Goal: Task Accomplishment & Management: Use online tool/utility

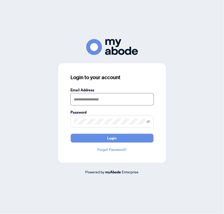
type input "**********"
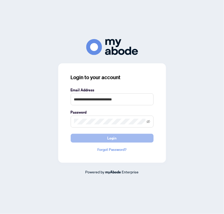
click at [124, 140] on button "Login" at bounding box center [112, 138] width 83 height 9
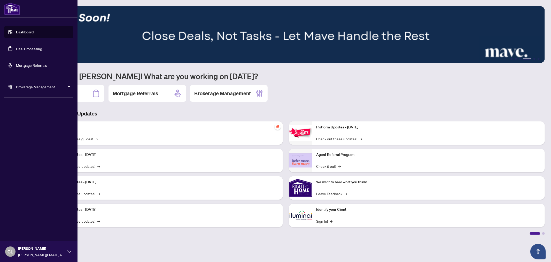
click at [17, 49] on link "Deal Processing" at bounding box center [29, 48] width 26 height 5
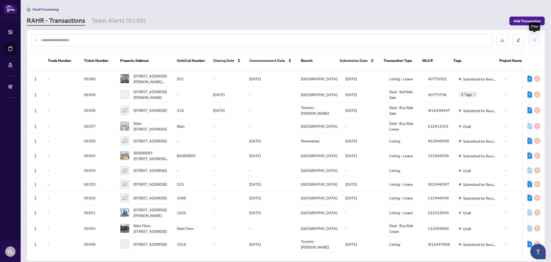
click at [273, 39] on button "button" at bounding box center [535, 40] width 12 height 12
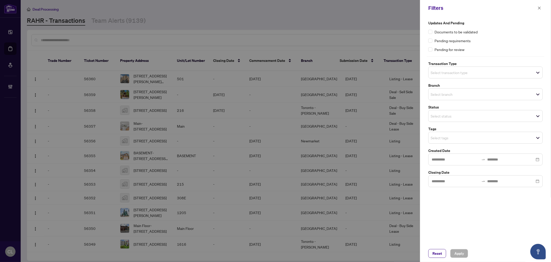
click at [273, 30] on div at bounding box center [275, 131] width 551 height 262
click at [273, 9] on icon "close" at bounding box center [540, 8] width 4 height 4
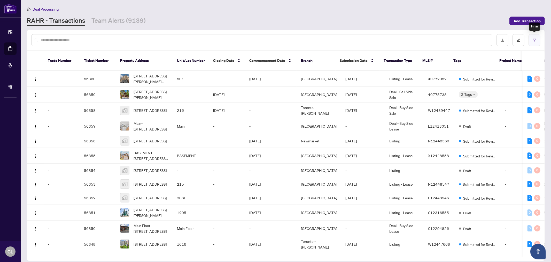
click at [273, 40] on button "button" at bounding box center [535, 40] width 12 height 12
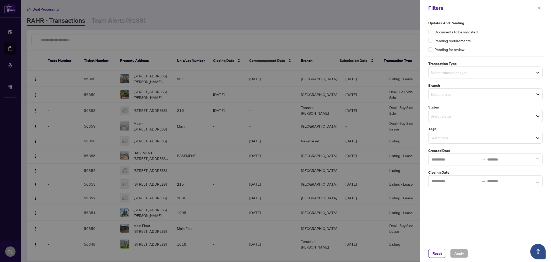
click at [273, 76] on div "Select transaction type" at bounding box center [485, 72] width 114 height 12
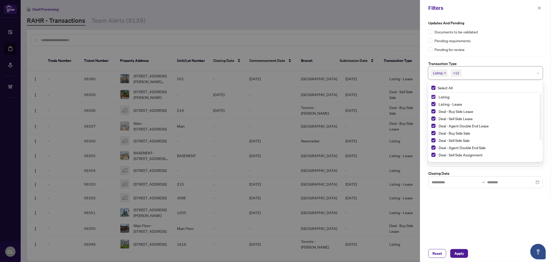
click at [273, 96] on span "Select Listing" at bounding box center [434, 97] width 4 height 4
click at [273, 101] on div "Listing - Lease" at bounding box center [486, 104] width 108 height 6
click at [273, 102] on span "Select Listing - Lease" at bounding box center [434, 104] width 4 height 4
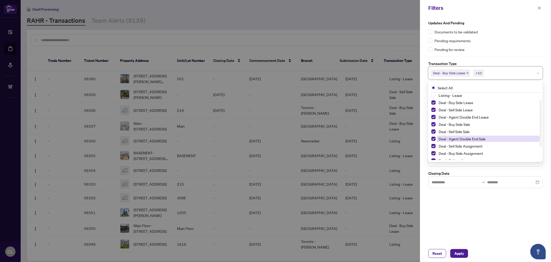
scroll to position [7, 0]
drag, startPoint x: 542, startPoint y: 136, endPoint x: 542, endPoint y: 154, distance: 17.8
click at [273, 154] on div "Select All Listing Listing - Lease Deal - Buy Side Lease Deal - Sell Side Lease…" at bounding box center [485, 121] width 114 height 81
drag, startPoint x: 541, startPoint y: 140, endPoint x: 544, endPoint y: 156, distance: 16.1
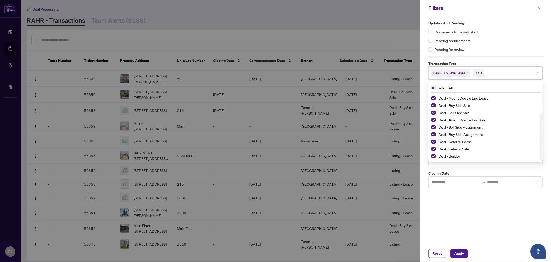
click at [273, 156] on div "Updates and Pending Documents to be validated Pending requirements Pending for …" at bounding box center [486, 104] width 118 height 168
click at [273, 142] on span "Select Deal - Referral Lease" at bounding box center [434, 141] width 4 height 4
drag, startPoint x: 433, startPoint y: 148, endPoint x: 435, endPoint y: 152, distance: 4.9
click at [273, 148] on span "Select Deal - Referral Sale" at bounding box center [434, 149] width 4 height 4
click at [273, 154] on span "Select Deal - Builder" at bounding box center [434, 156] width 4 height 4
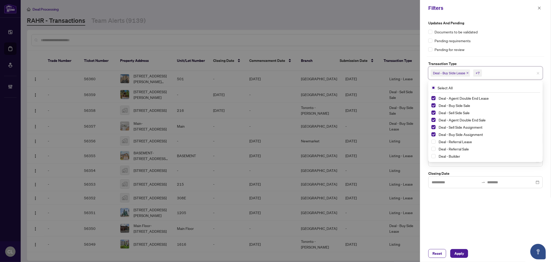
click at [273, 28] on div at bounding box center [275, 131] width 551 height 262
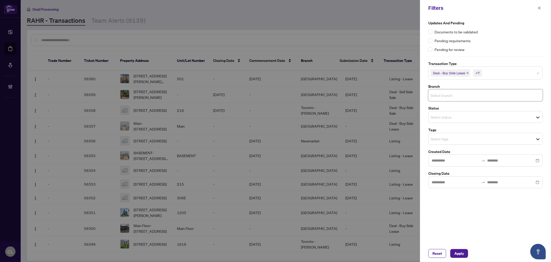
click at [273, 96] on input "search" at bounding box center [449, 95] width 36 height 6
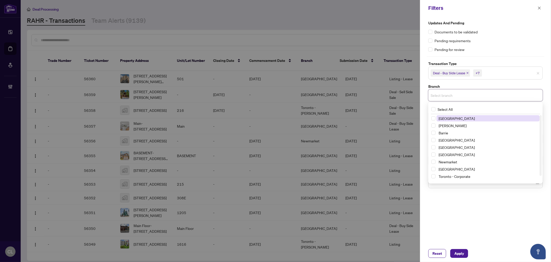
click at [273, 119] on span "Richmond Hill" at bounding box center [457, 118] width 36 height 5
click at [273, 126] on span "Select Vaughan" at bounding box center [434, 127] width 4 height 4
click at [273, 131] on div "Barrie" at bounding box center [486, 134] width 108 height 6
click at [273, 149] on span "Select Durham" at bounding box center [434, 148] width 4 height 4
click at [273, 160] on div "Newmarket" at bounding box center [486, 163] width 108 height 6
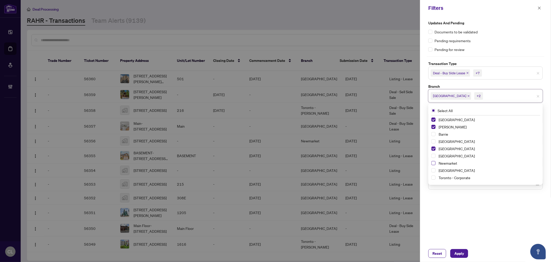
click at [273, 164] on span "Select Newmarket" at bounding box center [434, 163] width 4 height 4
click at [273, 170] on span "Select Ottawa" at bounding box center [434, 170] width 4 height 4
click at [273, 134] on span "Select Barrie" at bounding box center [434, 134] width 4 height 4
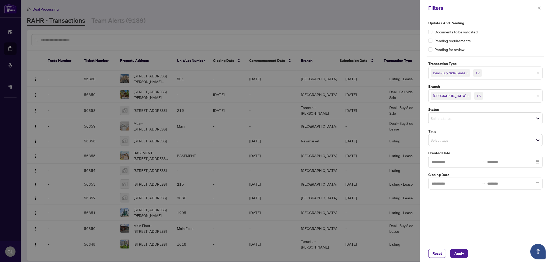
click at [273, 159] on div at bounding box center [275, 131] width 551 height 262
click at [273, 142] on input "search" at bounding box center [449, 140] width 36 height 6
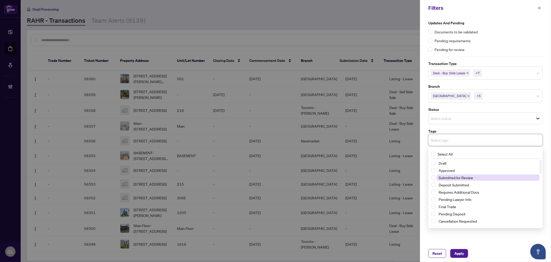
click at [273, 178] on span "Submitted for Review" at bounding box center [456, 177] width 34 height 5
click at [273, 255] on span "Apply" at bounding box center [460, 253] width 10 height 8
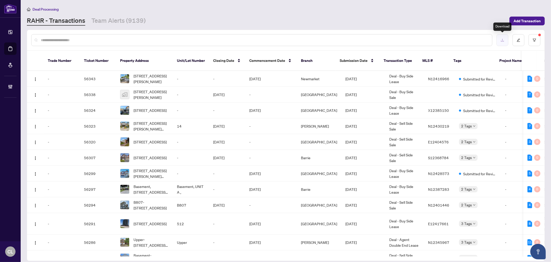
click at [273, 40] on icon "download" at bounding box center [502, 40] width 3 height 3
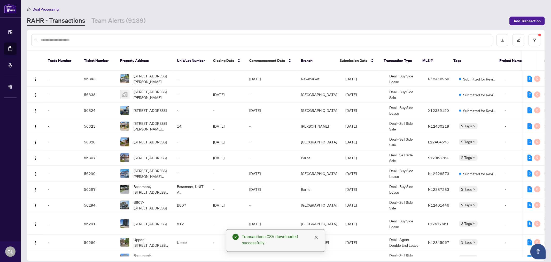
click at [259, 240] on div "Transactions CSV downloaded successfully." at bounding box center [280, 239] width 77 height 12
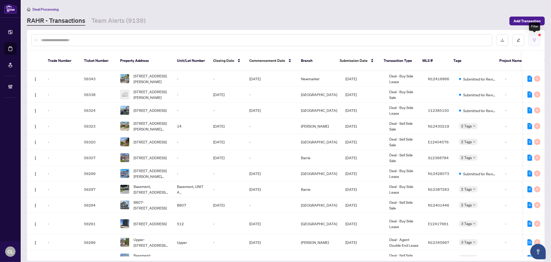
click at [273, 40] on button "button" at bounding box center [535, 40] width 12 height 12
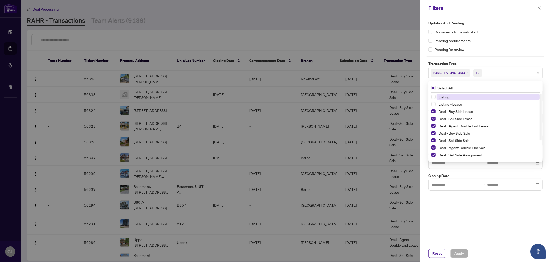
click at [273, 74] on span "Deal - Buy Side Lease +7" at bounding box center [486, 73] width 114 height 8
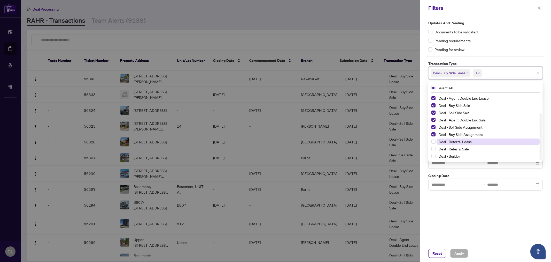
drag, startPoint x: 541, startPoint y: 113, endPoint x: 531, endPoint y: 140, distance: 28.5
click at [273, 141] on div "Updates and Pending Documents to be validated Pending requirements Pending for …" at bounding box center [485, 130] width 131 height 228
click at [273, 143] on span "Select Deal - Referral Lease" at bounding box center [434, 141] width 4 height 4
click at [273, 147] on span "Select Deal - Referral Sale" at bounding box center [434, 149] width 4 height 4
click at [273, 155] on span "Select Deal - Builder" at bounding box center [434, 156] width 4 height 4
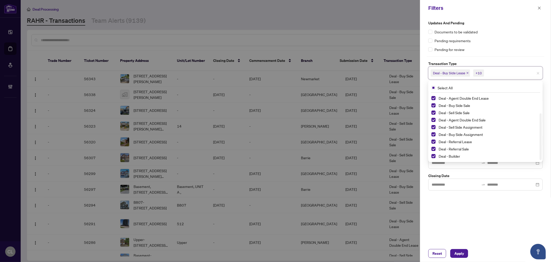
drag, startPoint x: 541, startPoint y: 123, endPoint x: 540, endPoint y: 105, distance: 18.1
click at [273, 105] on div "Deal - Sell Side Lease Deal - Agent Double End Lease Deal - Buy Side Sale Deal …" at bounding box center [485, 127] width 112 height 66
drag, startPoint x: 541, startPoint y: 120, endPoint x: 544, endPoint y: 136, distance: 16.4
click at [273, 136] on div "Updates and Pending Documents to be validated Pending requirements Pending for …" at bounding box center [485, 130] width 131 height 228
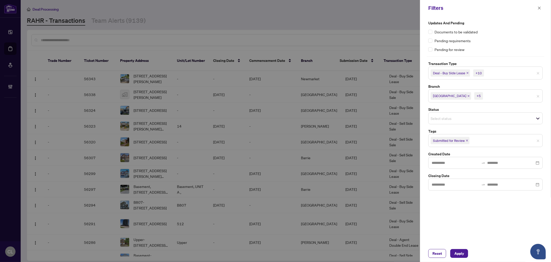
click at [273, 41] on div "Pending requirements" at bounding box center [485, 41] width 114 height 6
drag, startPoint x: 502, startPoint y: 99, endPoint x: 510, endPoint y: 100, distance: 8.1
click at [273, 98] on input "search" at bounding box center [502, 96] width 36 height 6
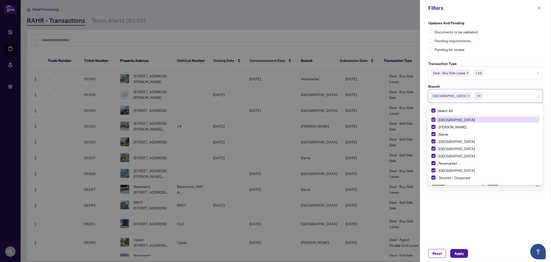
click at [273, 12] on div at bounding box center [275, 131] width 551 height 262
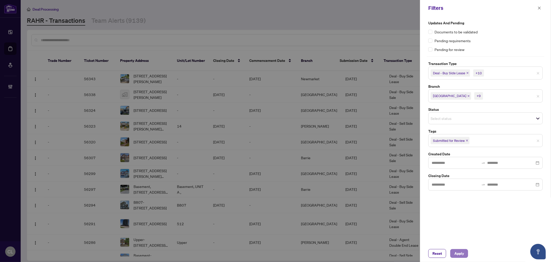
click at [273, 256] on span "Apply" at bounding box center [460, 253] width 10 height 8
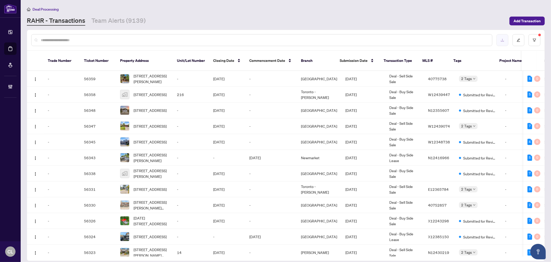
click at [273, 40] on icon "download" at bounding box center [503, 40] width 4 height 4
